Goal: Transaction & Acquisition: Obtain resource

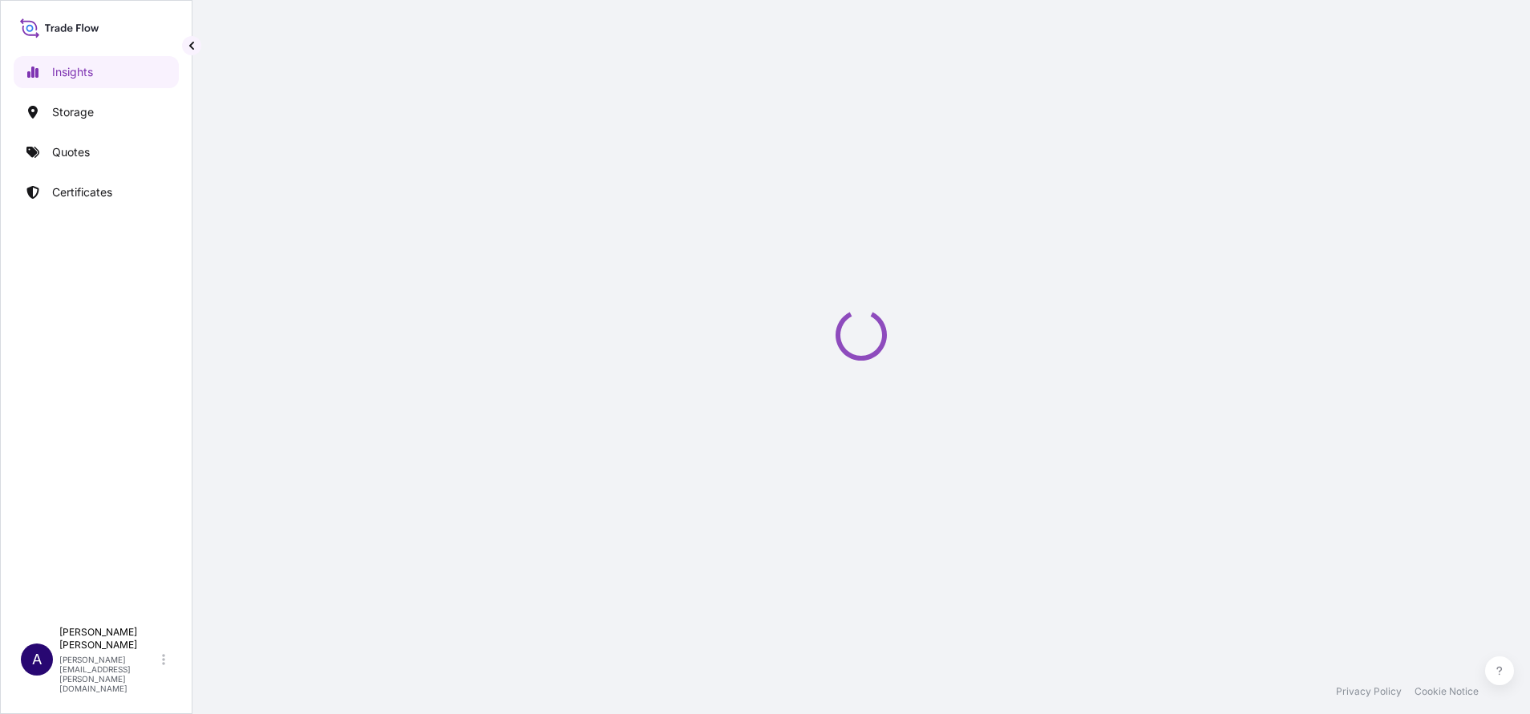
select select "2025"
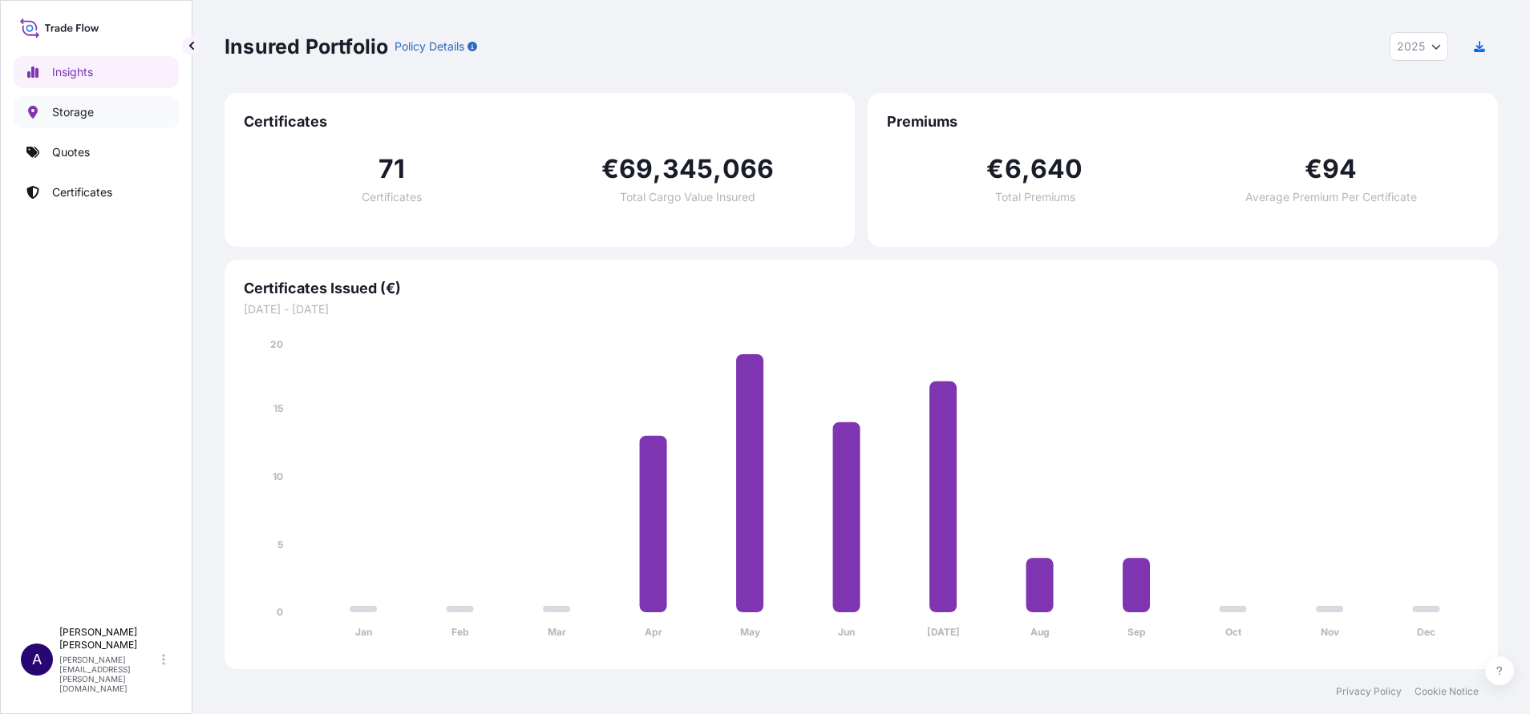
click at [90, 112] on p "Storage" at bounding box center [73, 112] width 42 height 16
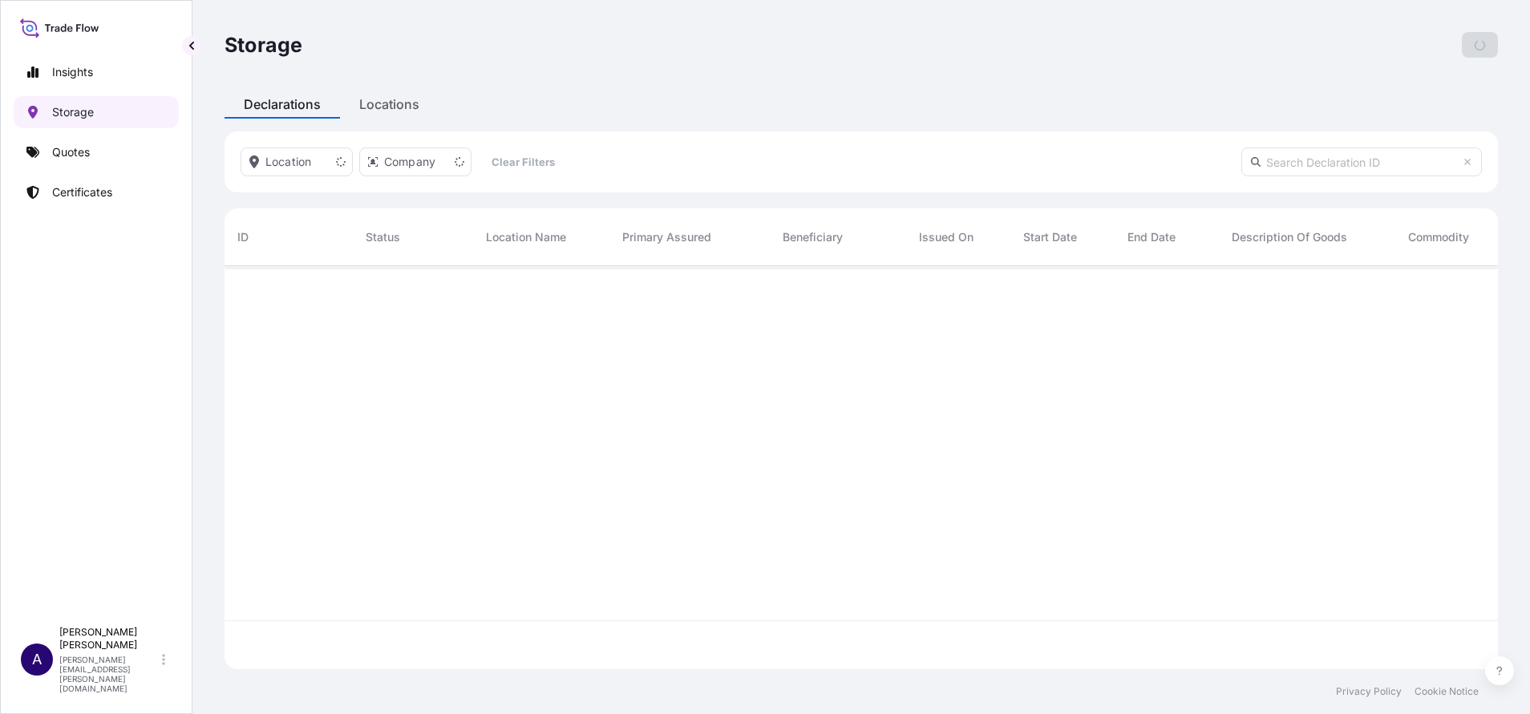
scroll to position [394, 1255]
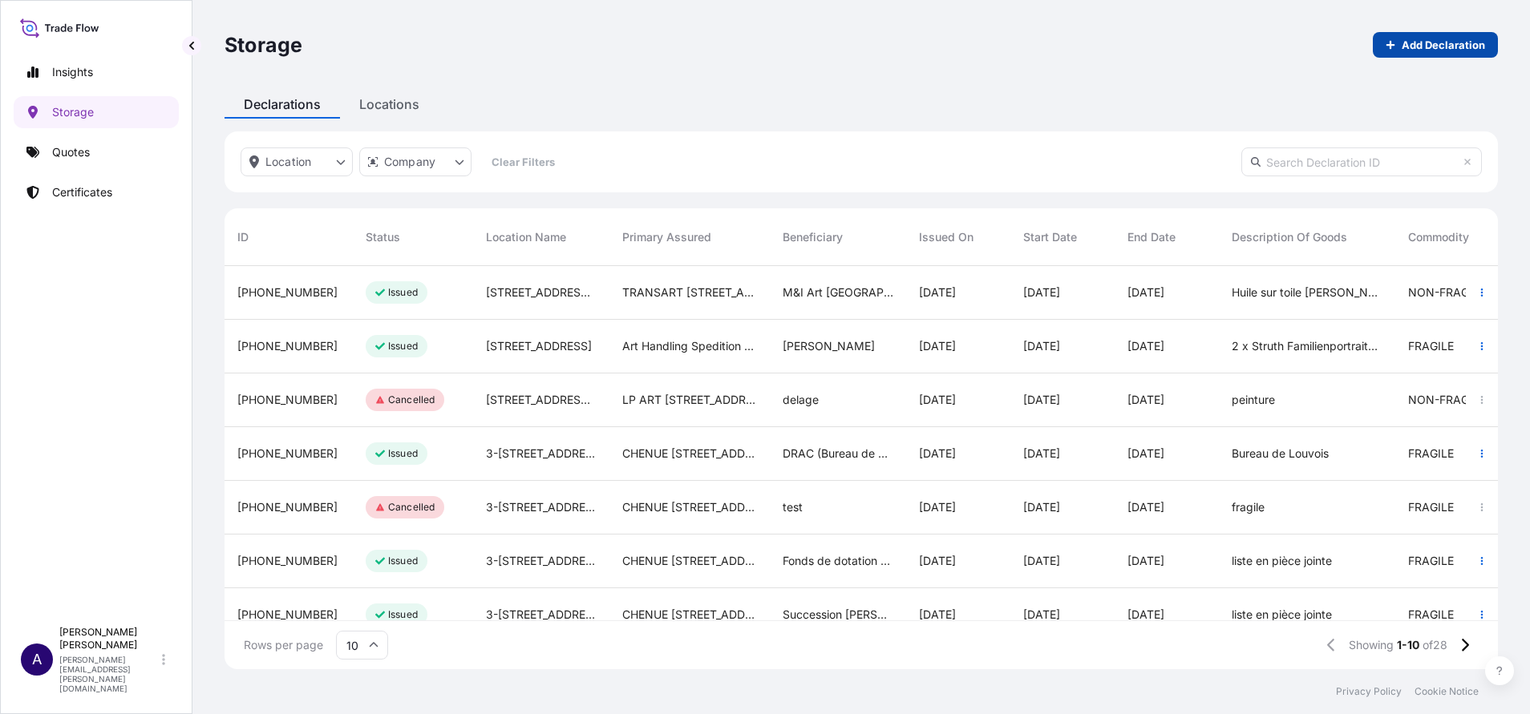
click at [1469, 42] on p "Add Declaration" at bounding box center [1443, 45] width 83 height 16
select select "EUR"
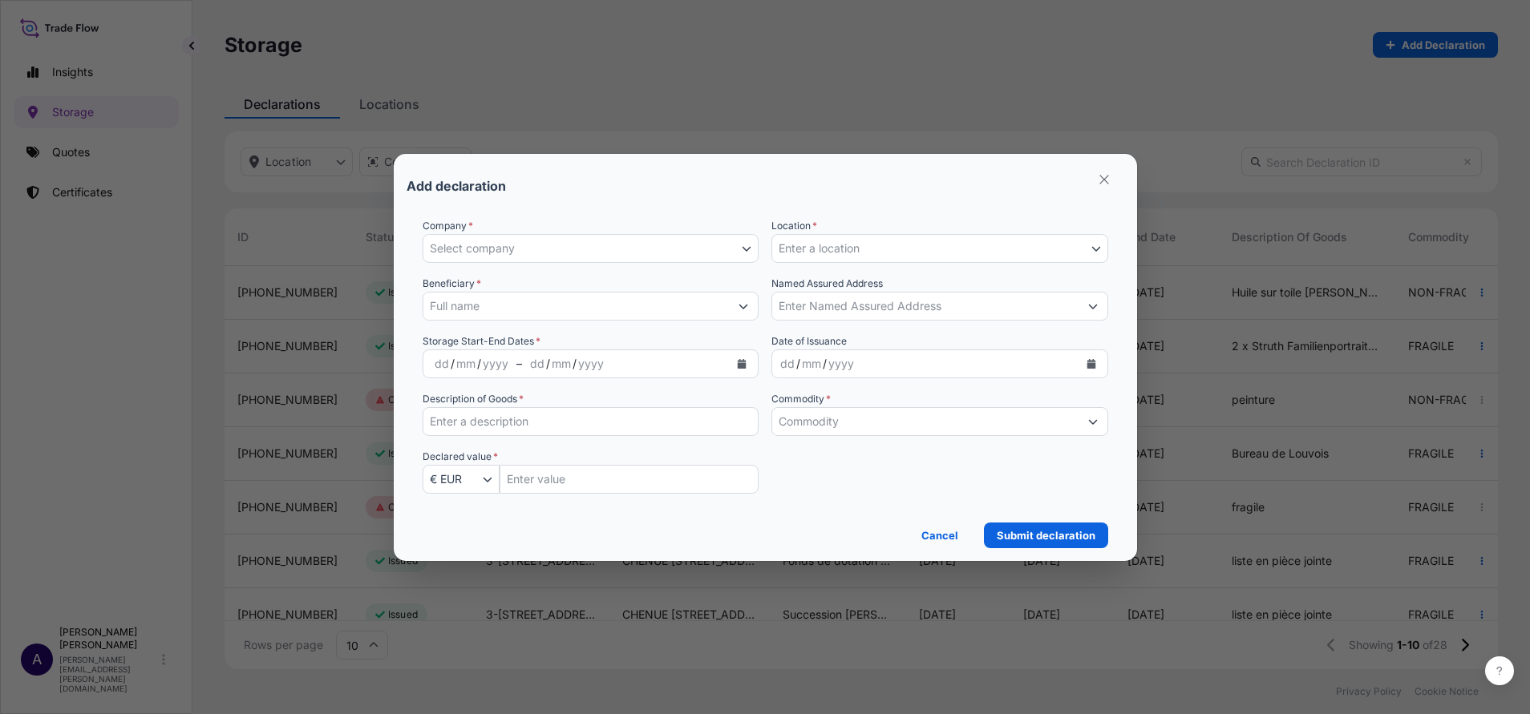
click at [743, 303] on icon "Show suggestions" at bounding box center [743, 306] width 10 height 10
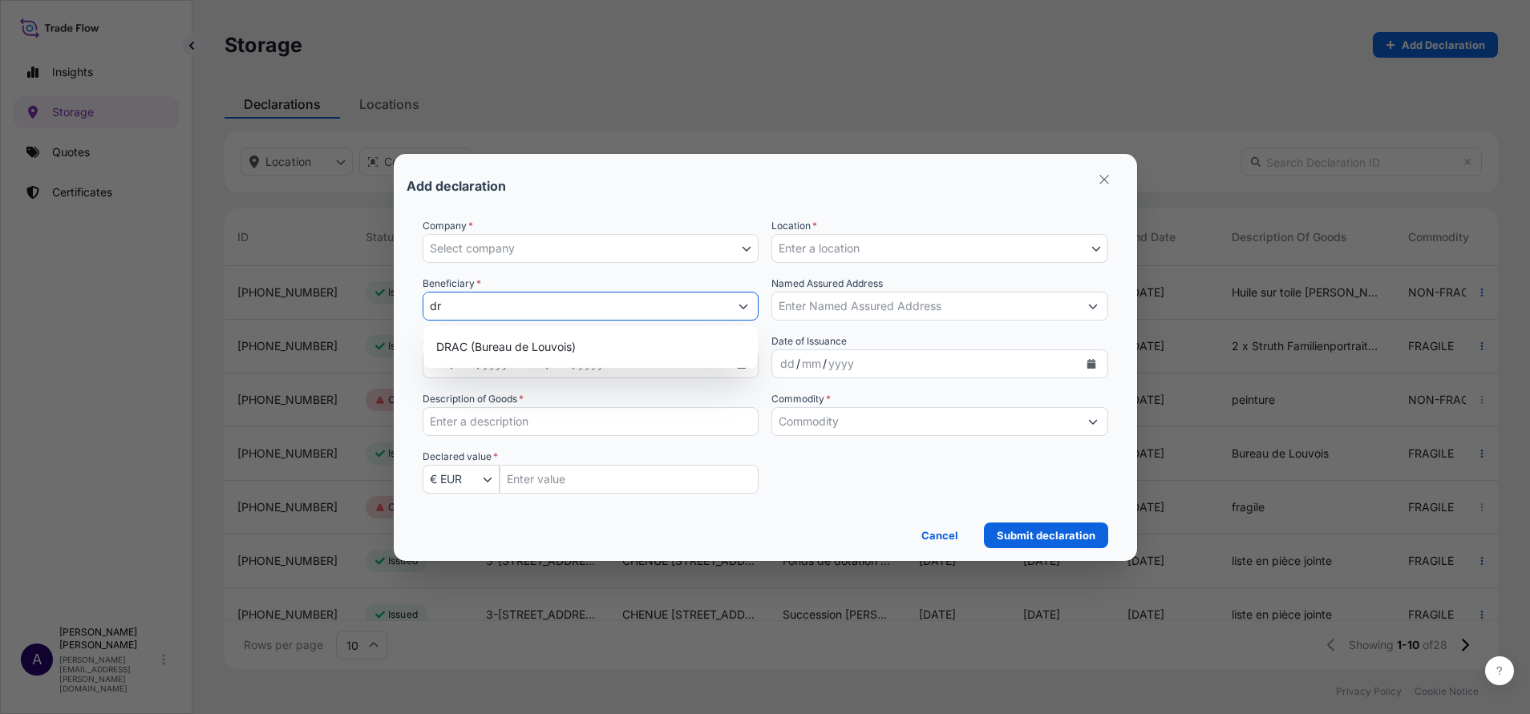
type input "d"
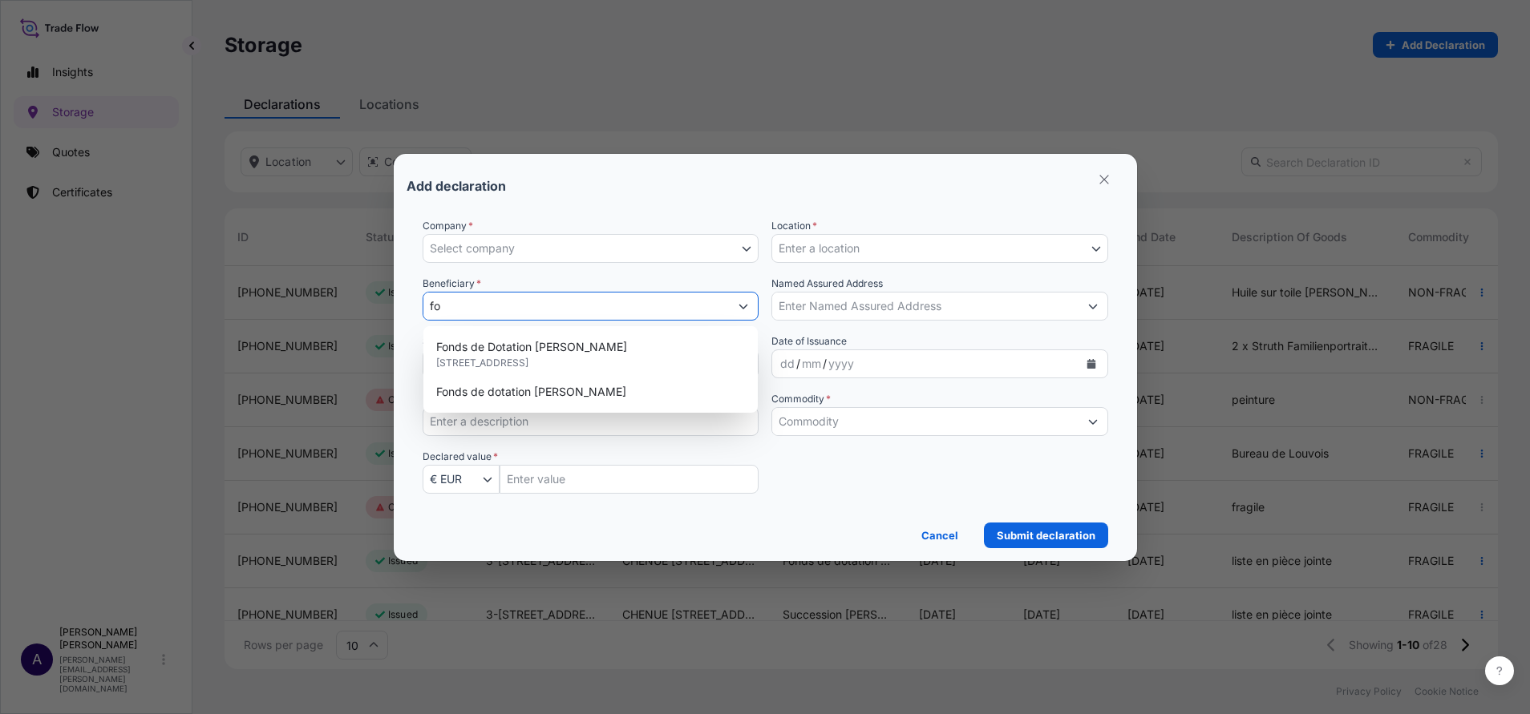
type input "f"
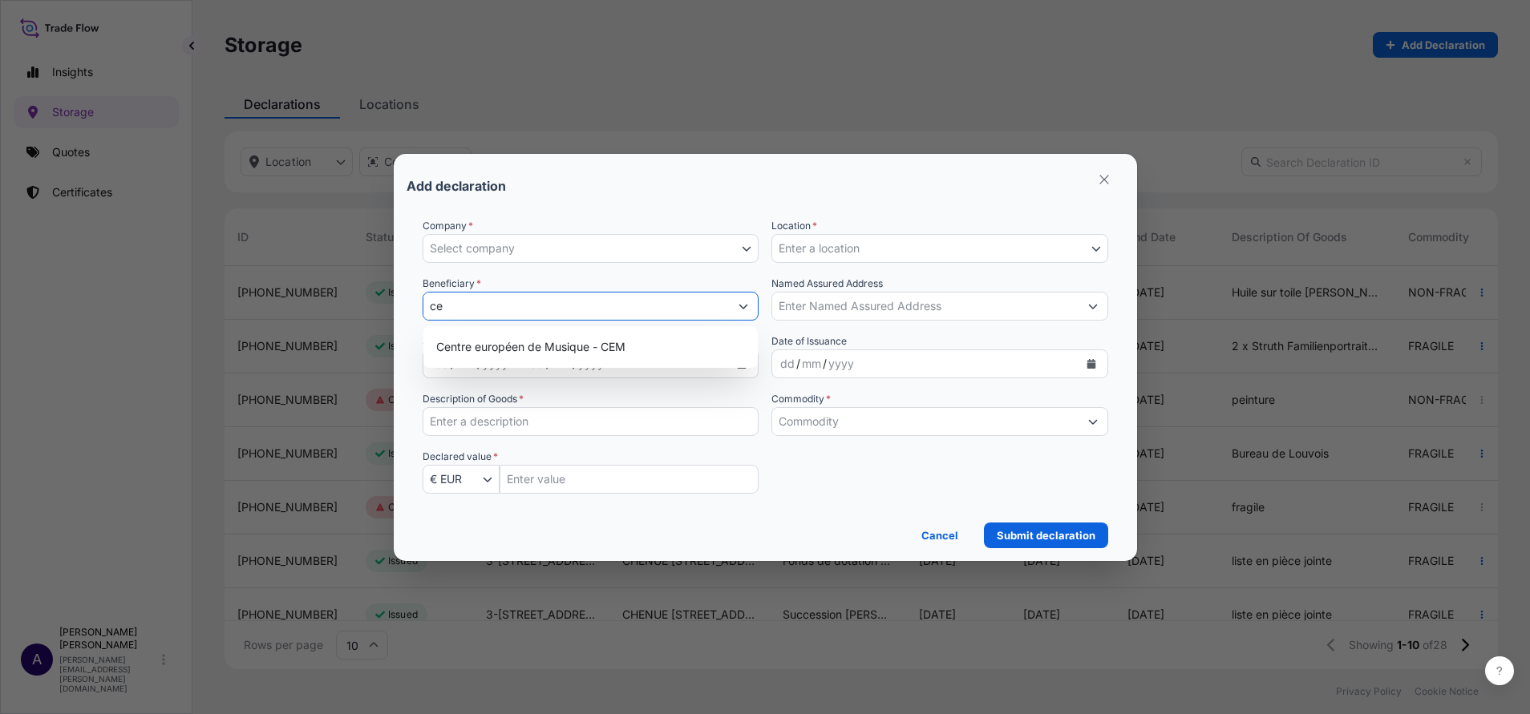
type input "c"
type input "[PERSON_NAME]"
click at [946, 538] on p "Cancel" at bounding box center [939, 536] width 37 height 16
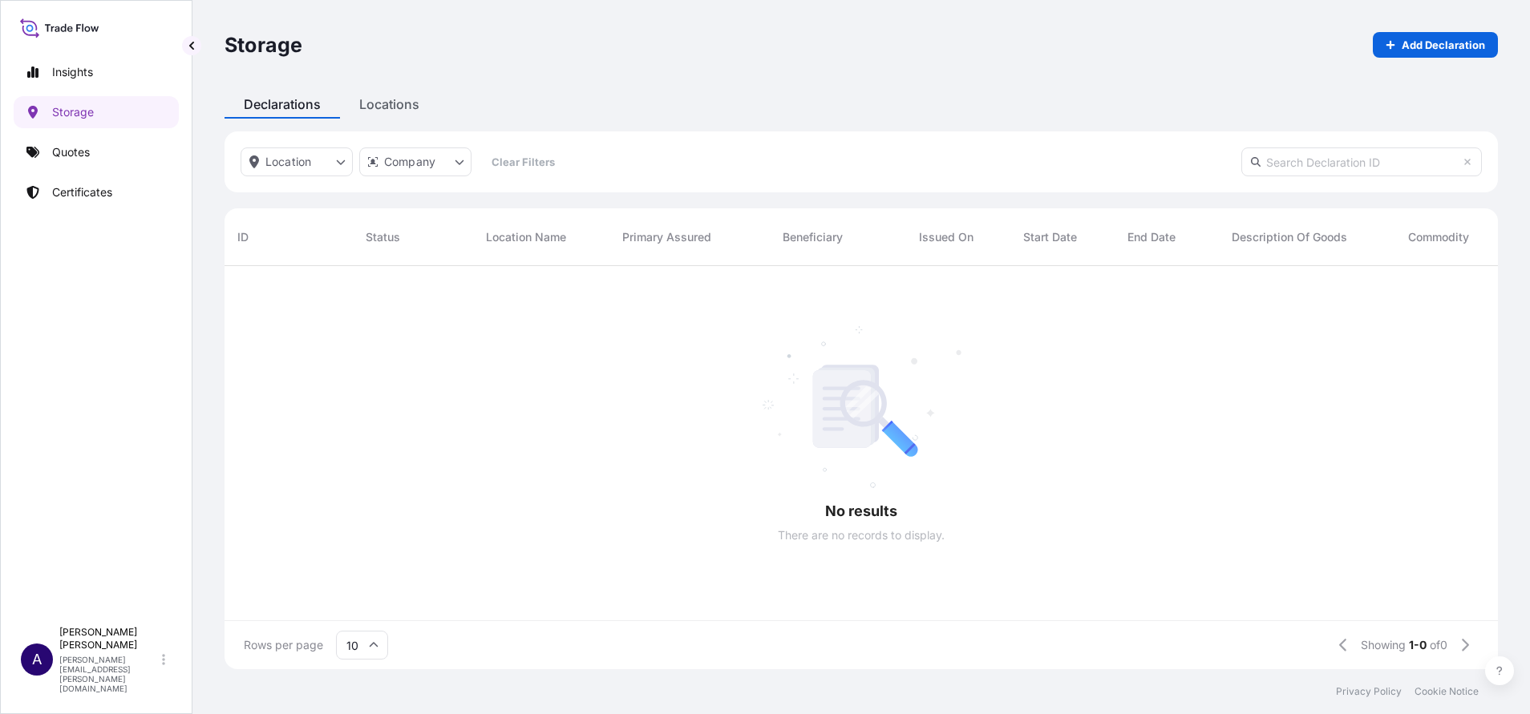
scroll to position [19, 19]
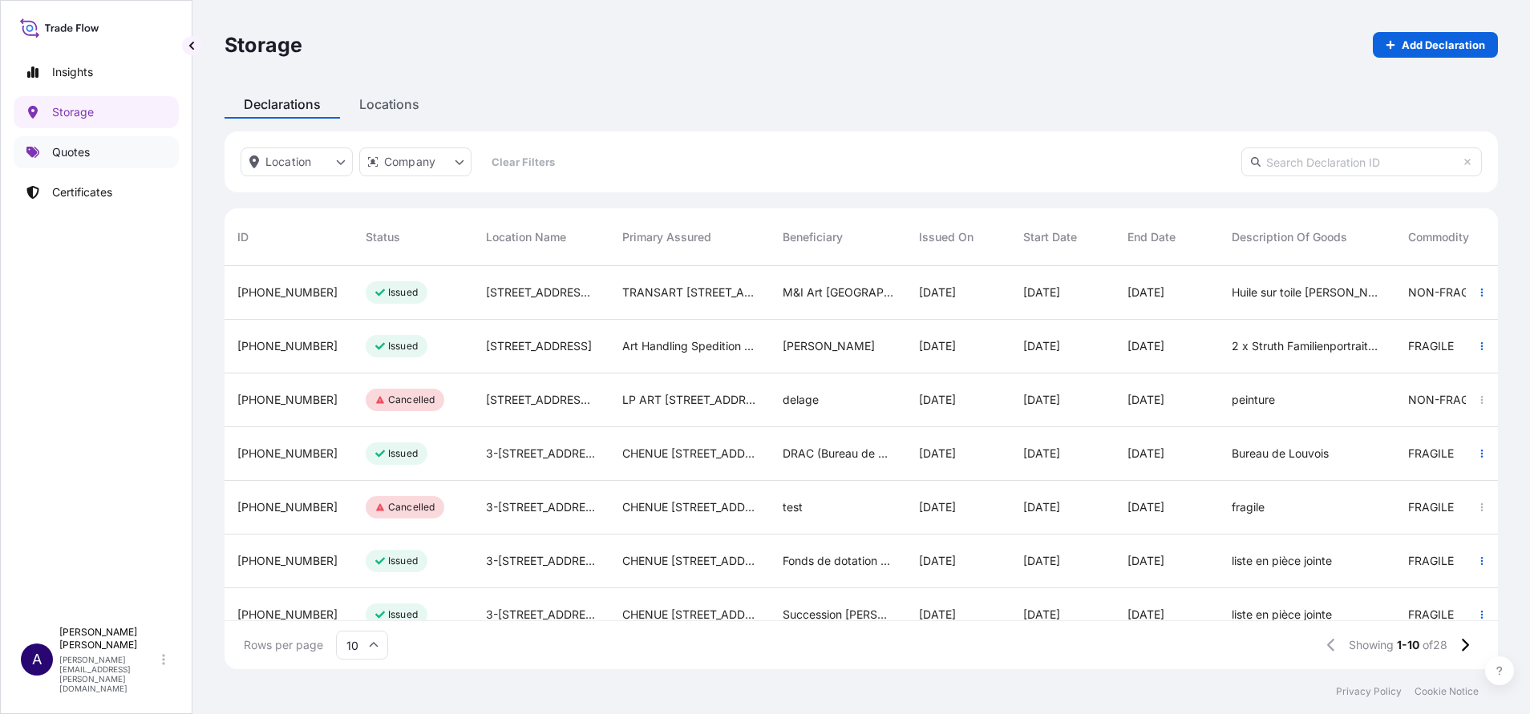
click at [71, 156] on p "Quotes" at bounding box center [71, 152] width 38 height 16
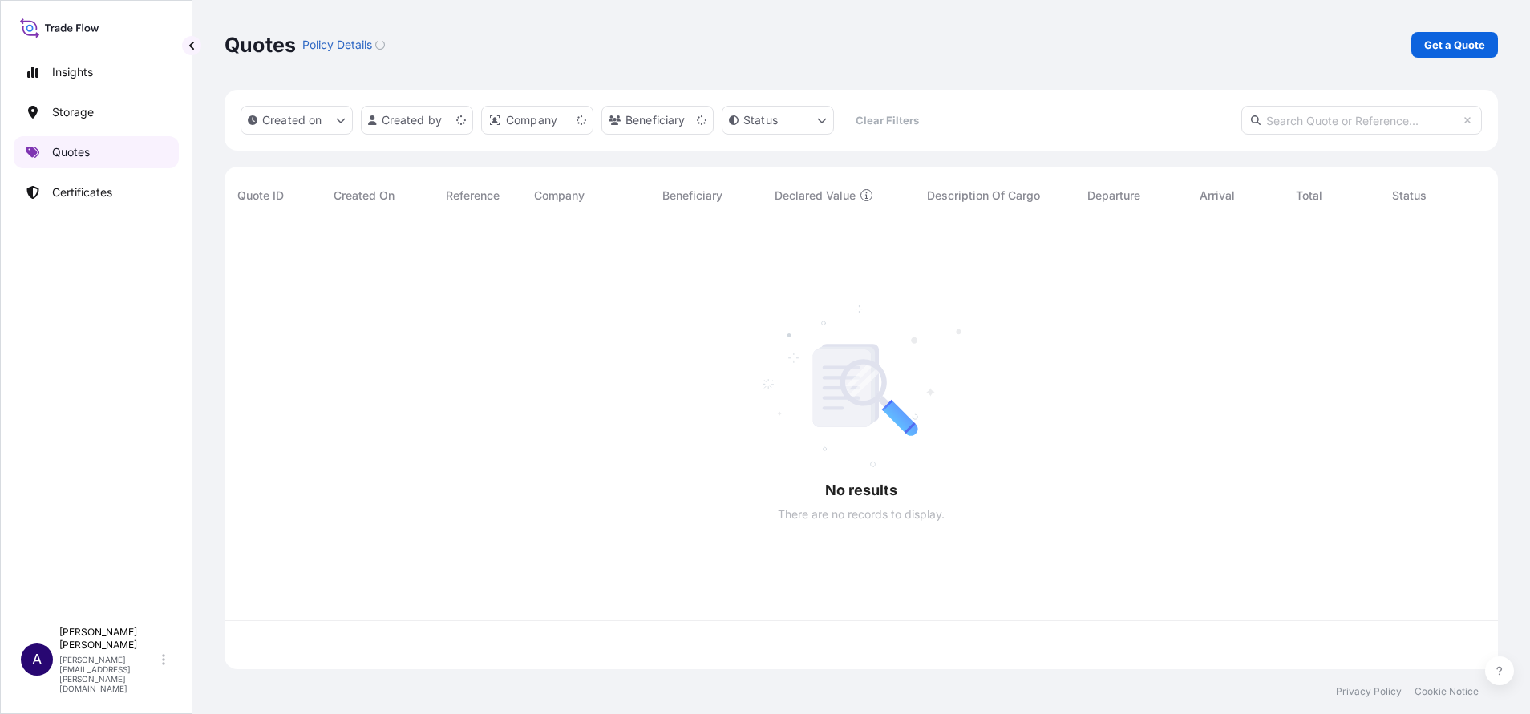
scroll to position [435, 1255]
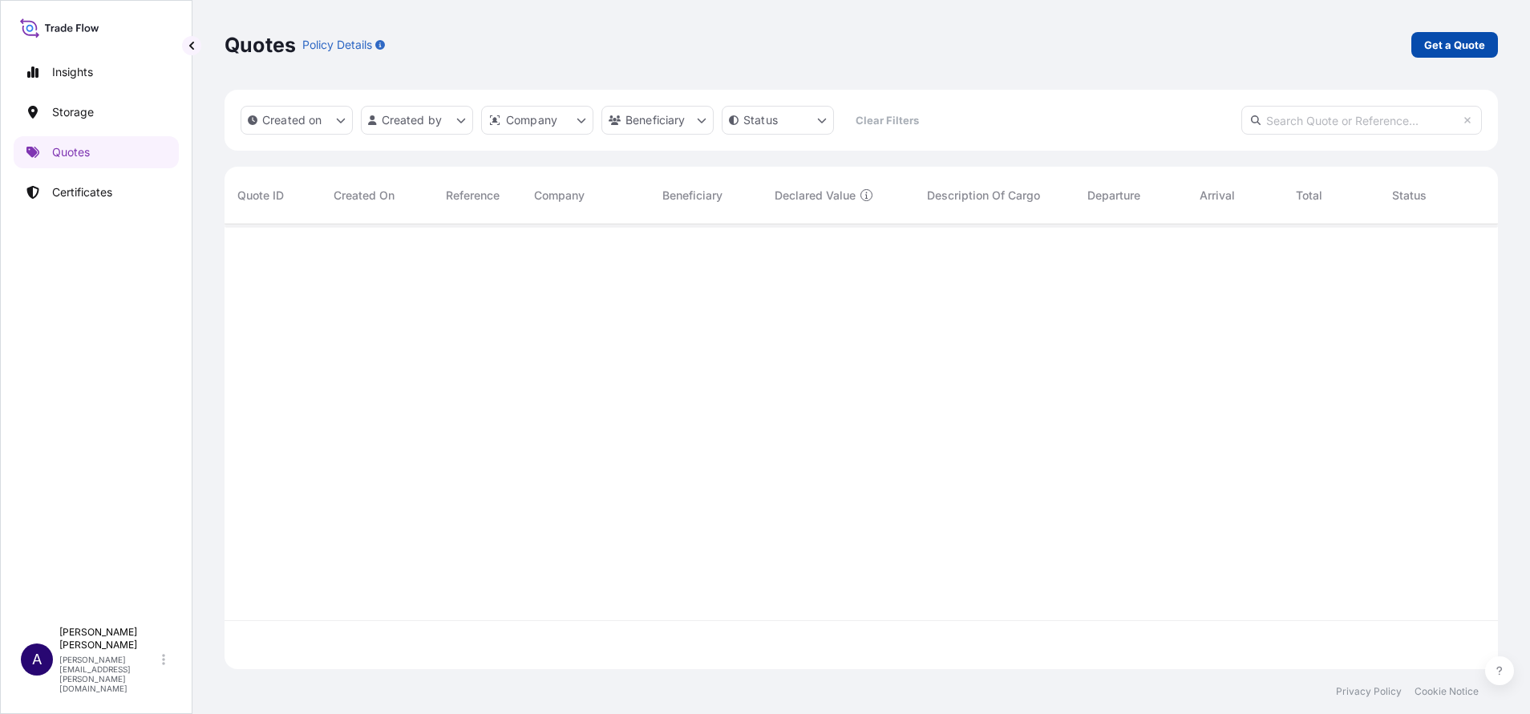
click at [1438, 42] on p "Get a Quote" at bounding box center [1454, 45] width 61 height 16
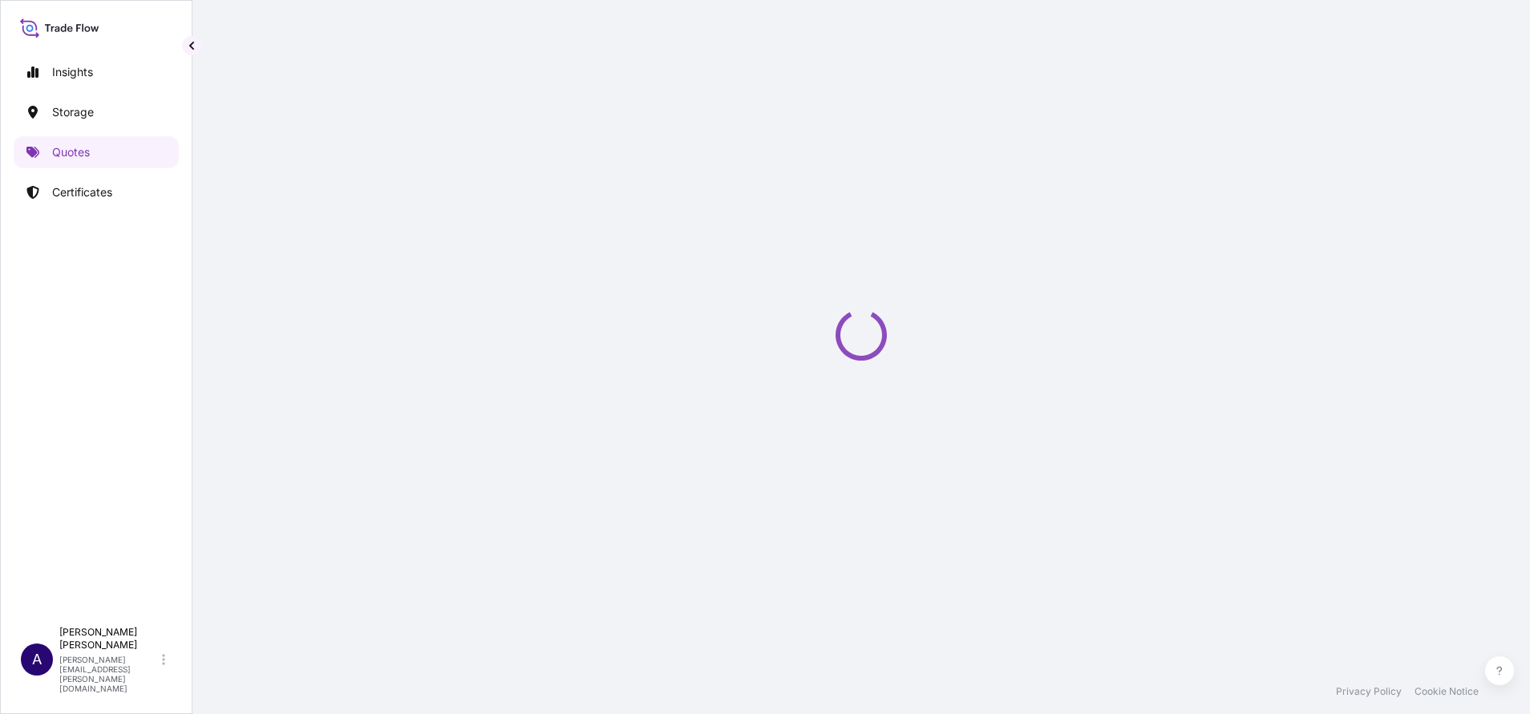
select select "Sea"
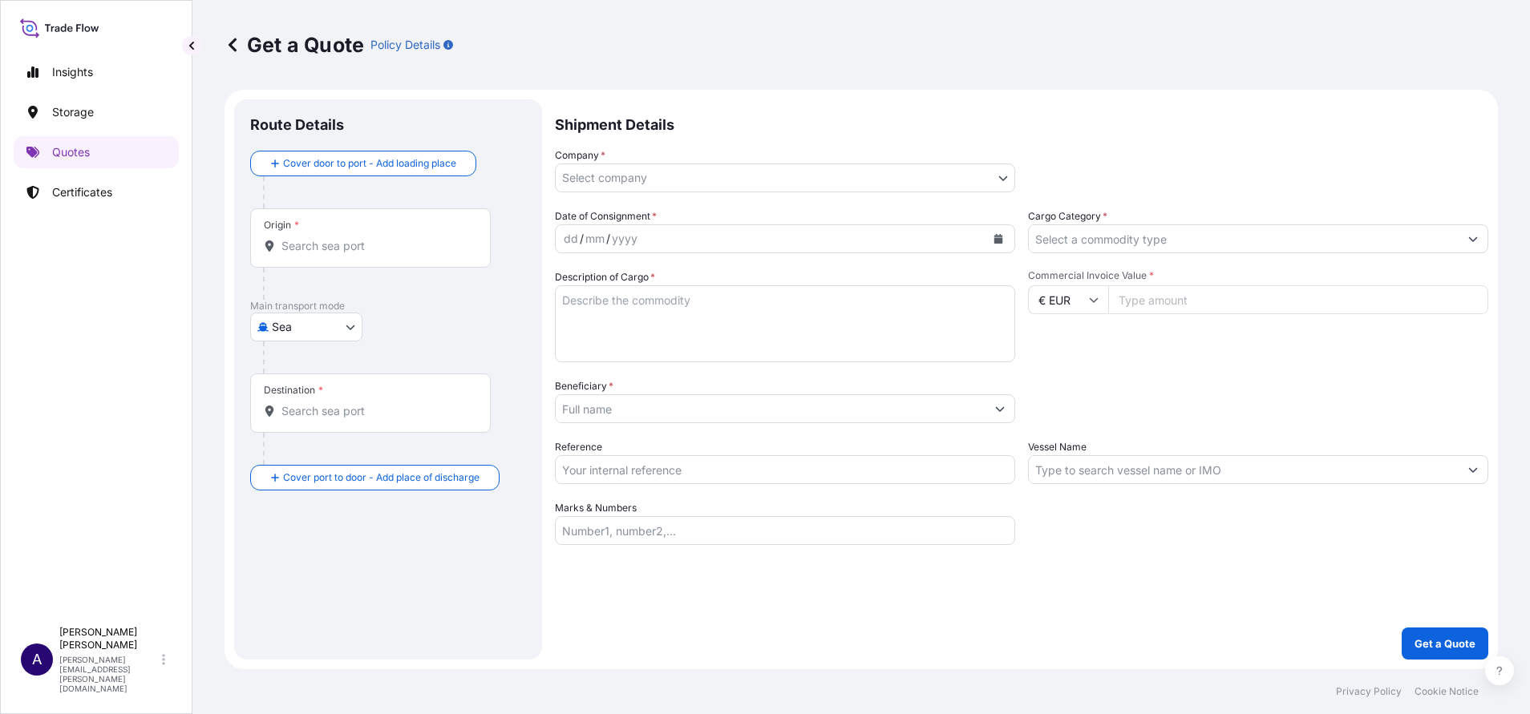
click at [819, 414] on input "Beneficiary *" at bounding box center [771, 409] width 430 height 29
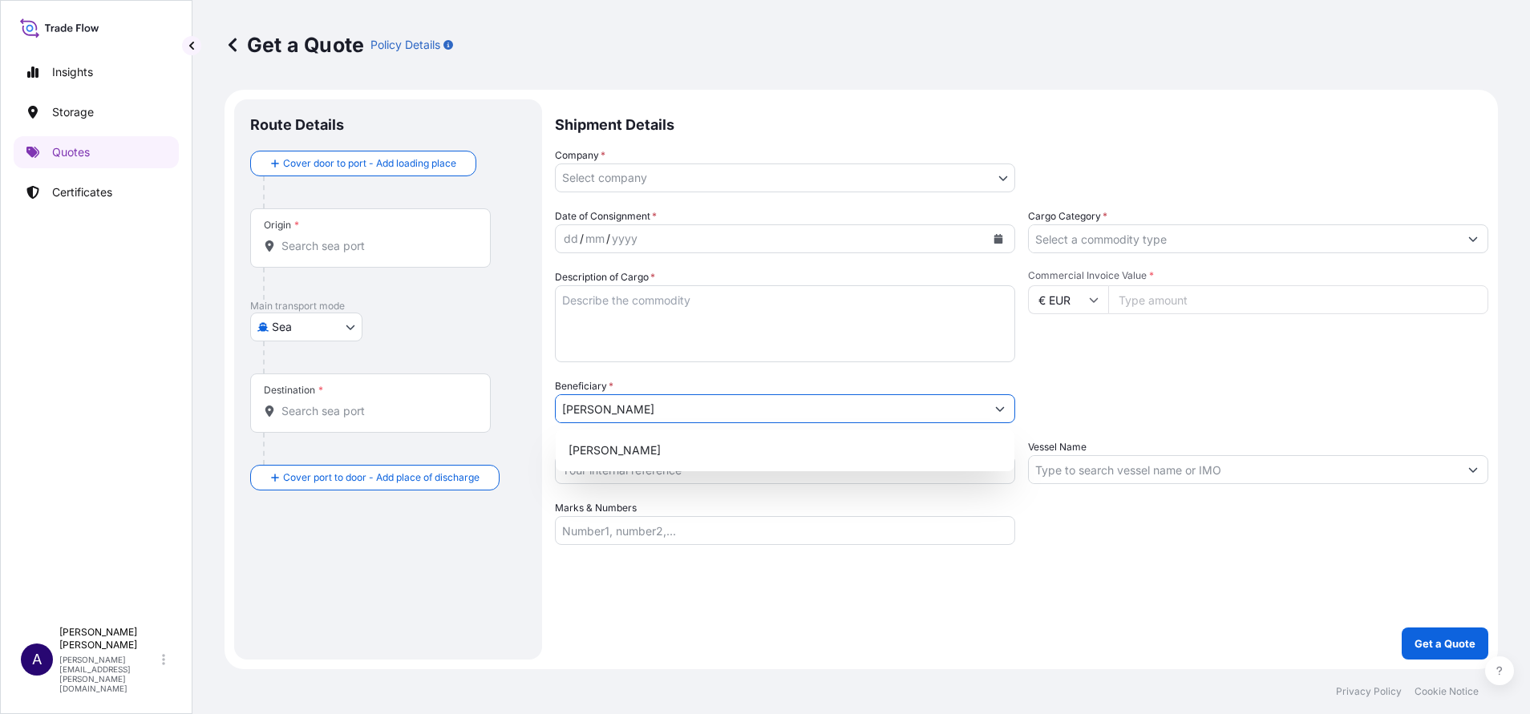
click at [797, 583] on div "Shipment Details Company * Select company CHENUE [STREET_ADDRESS] Art Handling …" at bounding box center [1021, 379] width 933 height 560
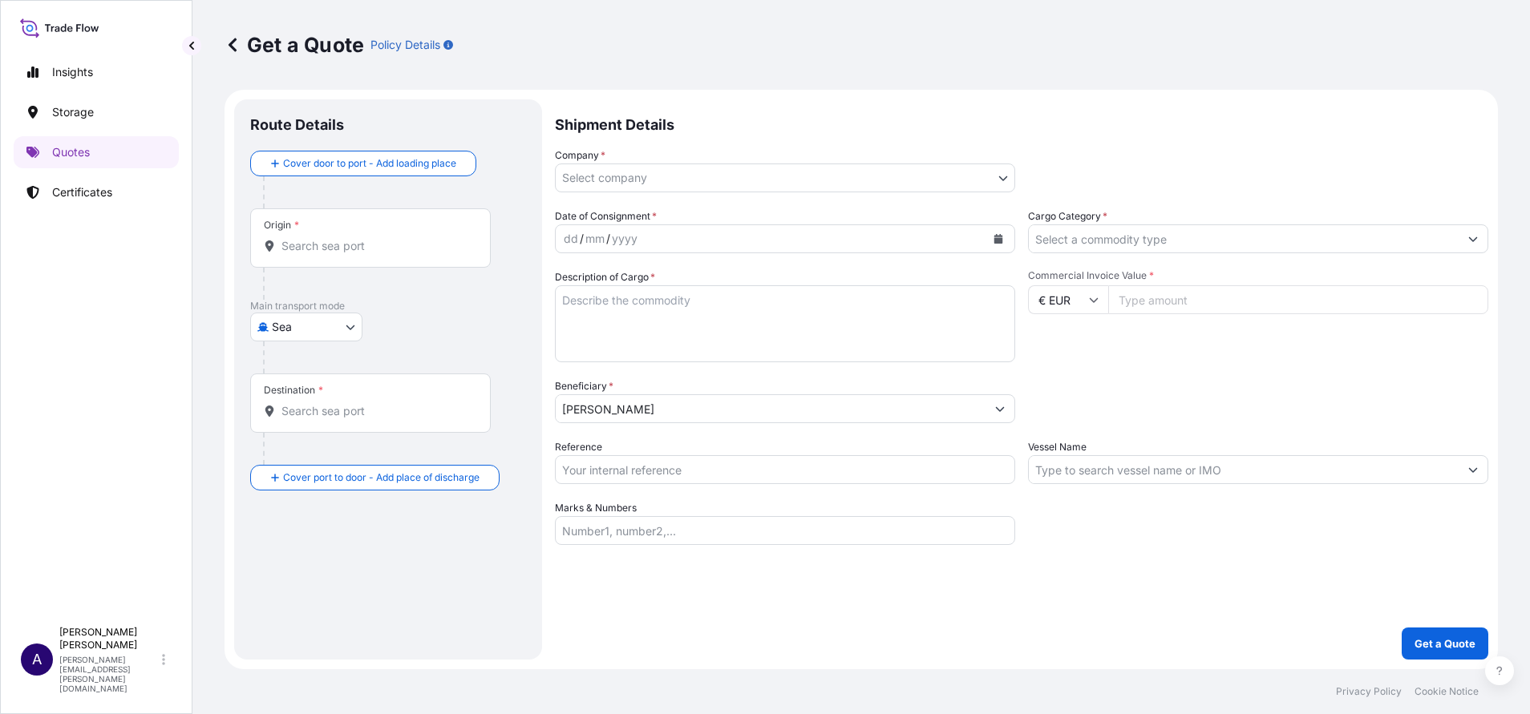
click at [661, 407] on input "[PERSON_NAME]" at bounding box center [771, 409] width 430 height 29
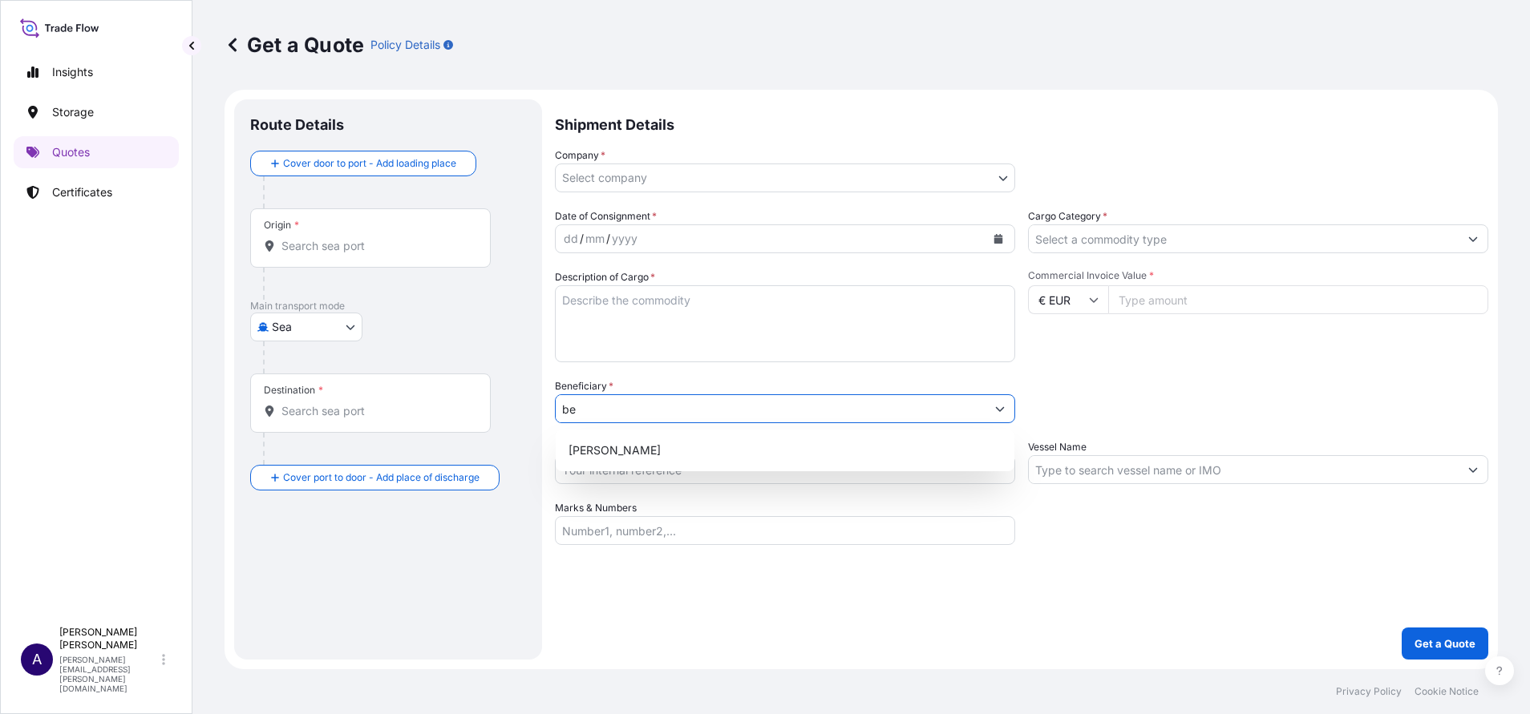
type input "b"
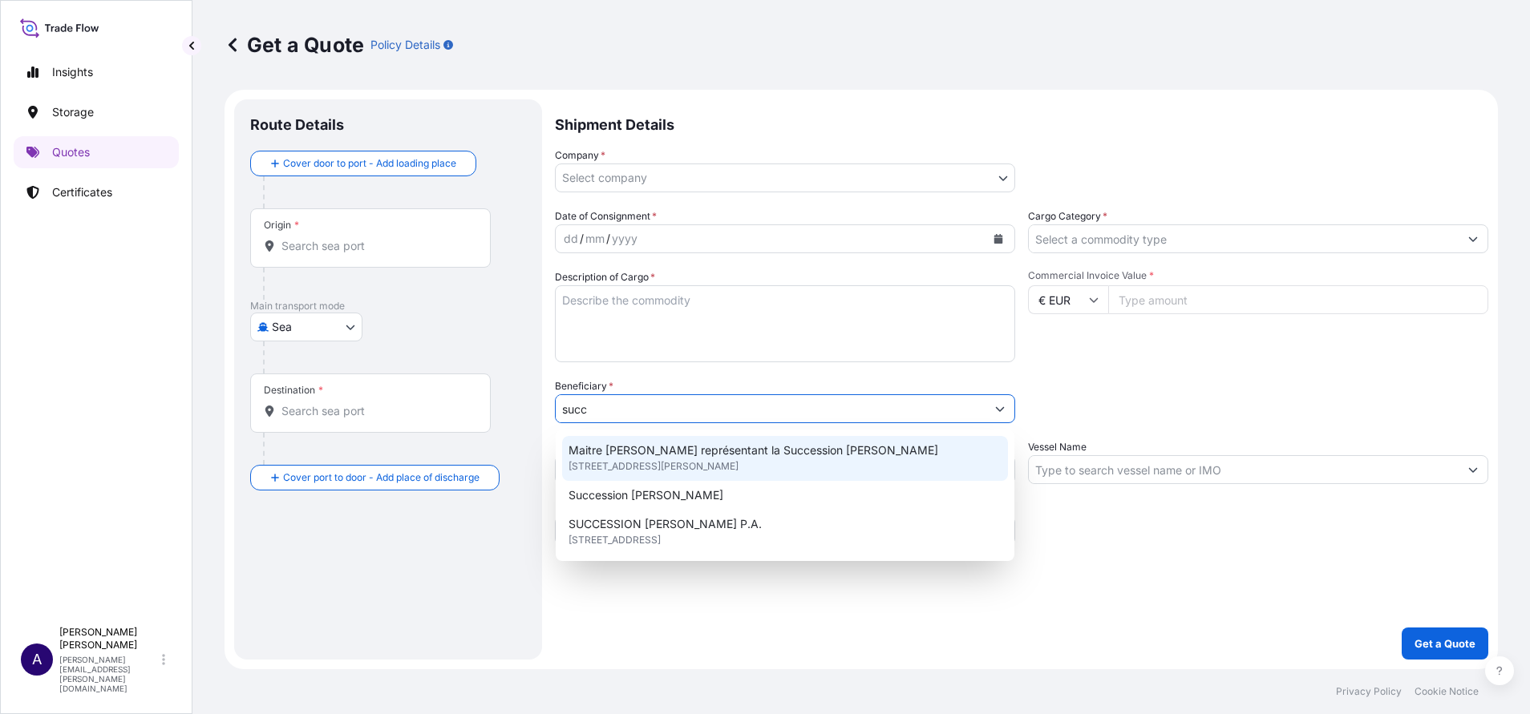
type input "succ"
click at [1131, 15] on div "Get a Quote Policy Details" at bounding box center [861, 45] width 1273 height 90
